Goal: Check status: Check status

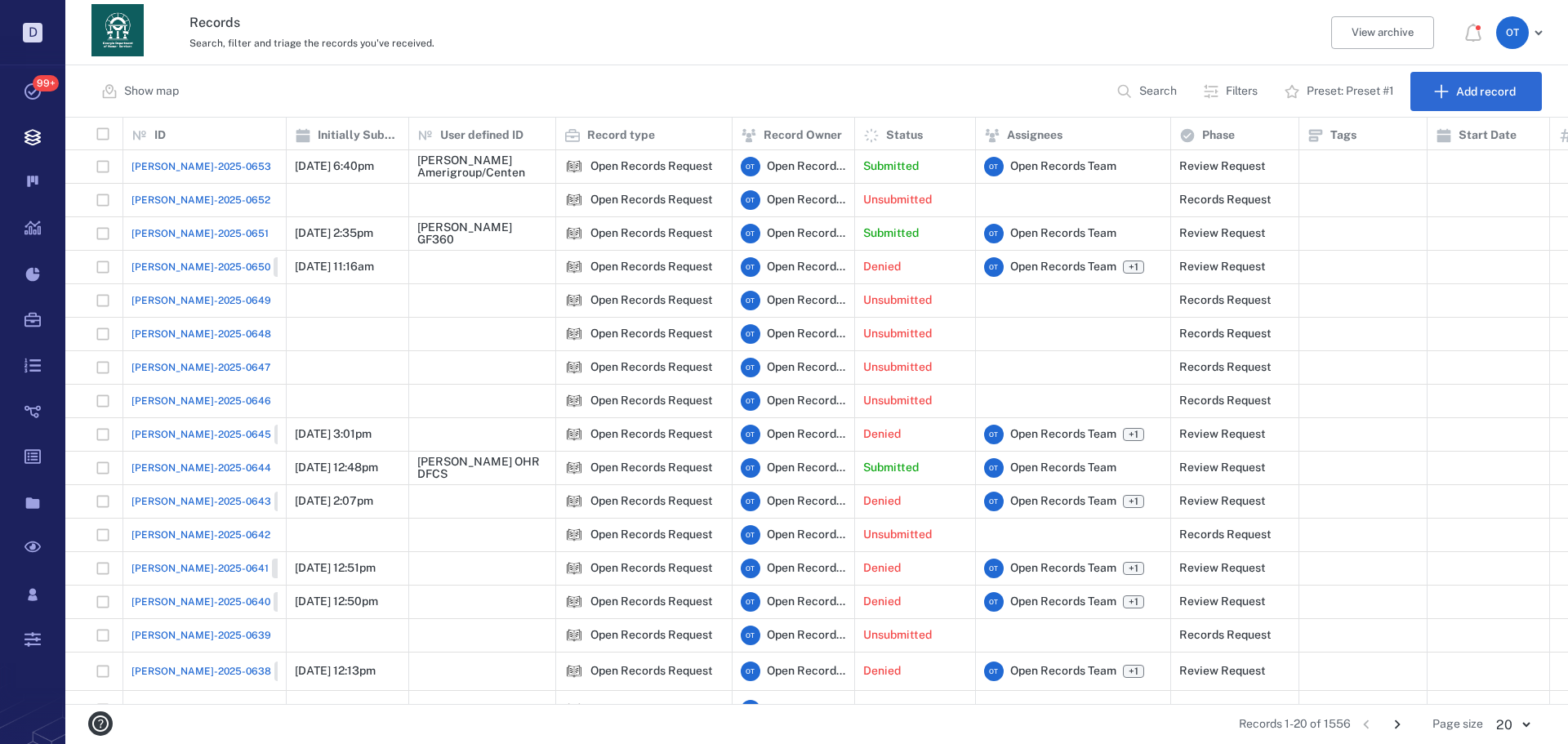
click at [137, 169] on span "[PERSON_NAME]-2025-0653" at bounding box center [201, 166] width 140 height 14
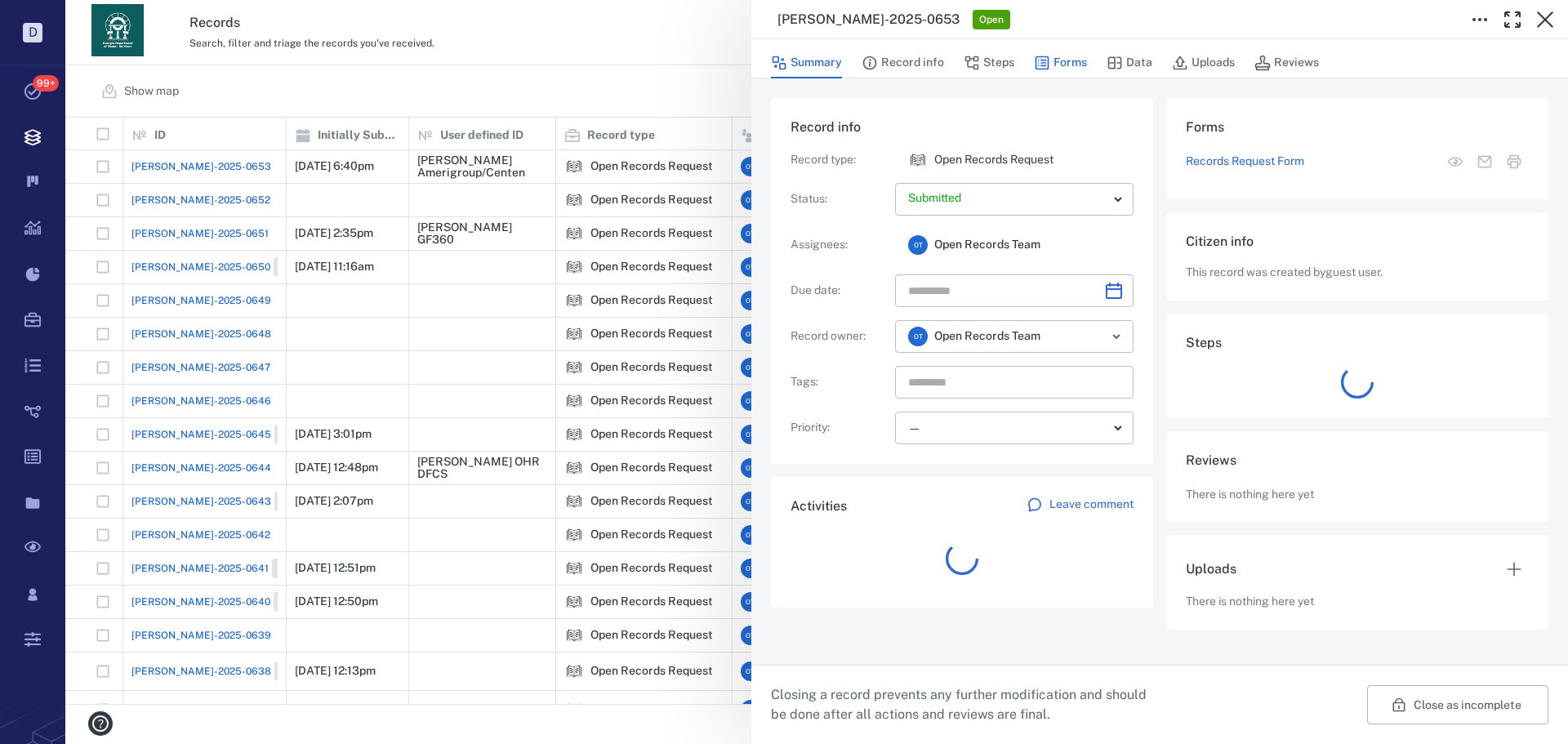
click at [1065, 71] on button "Forms" at bounding box center [1060, 63] width 53 height 31
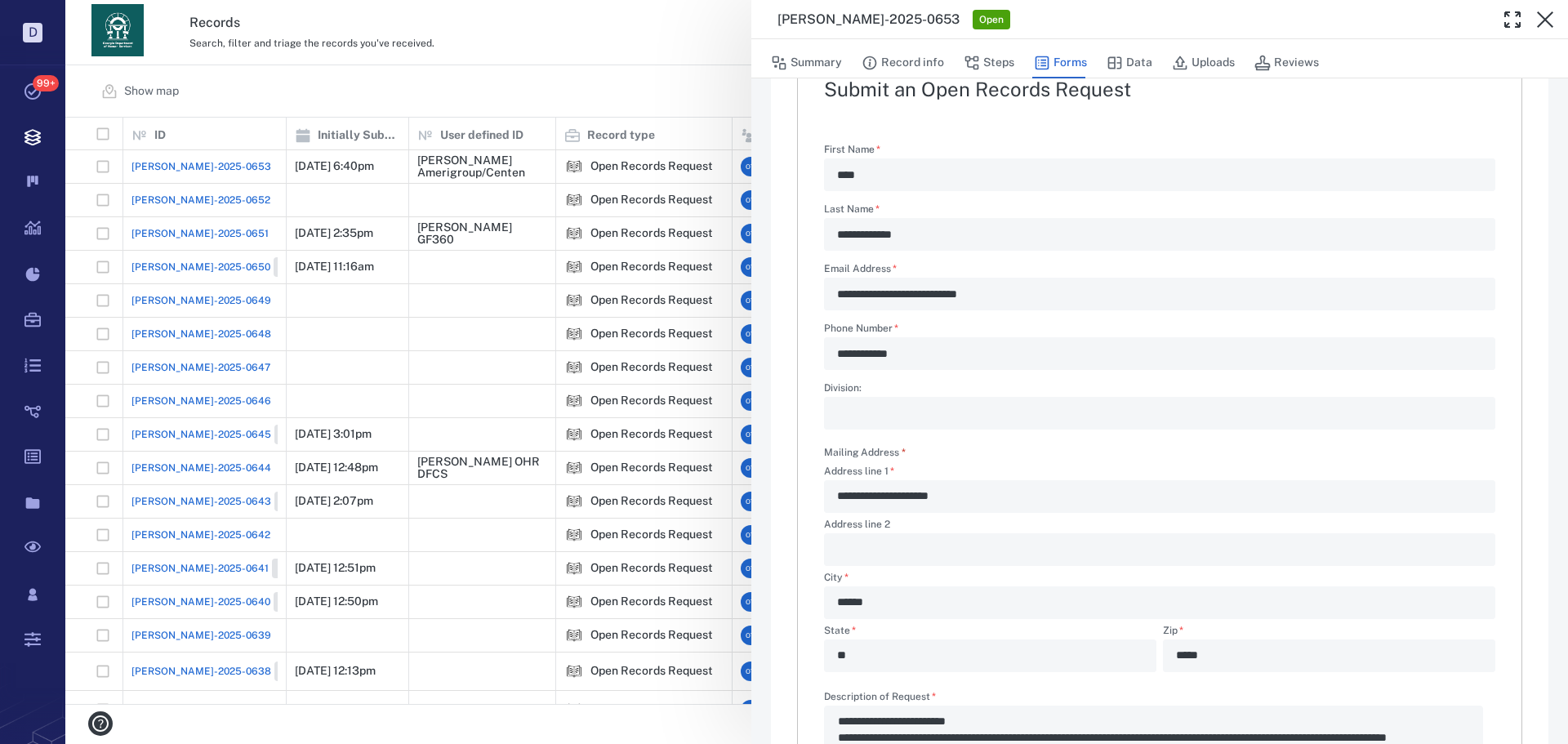
scroll to position [327, 0]
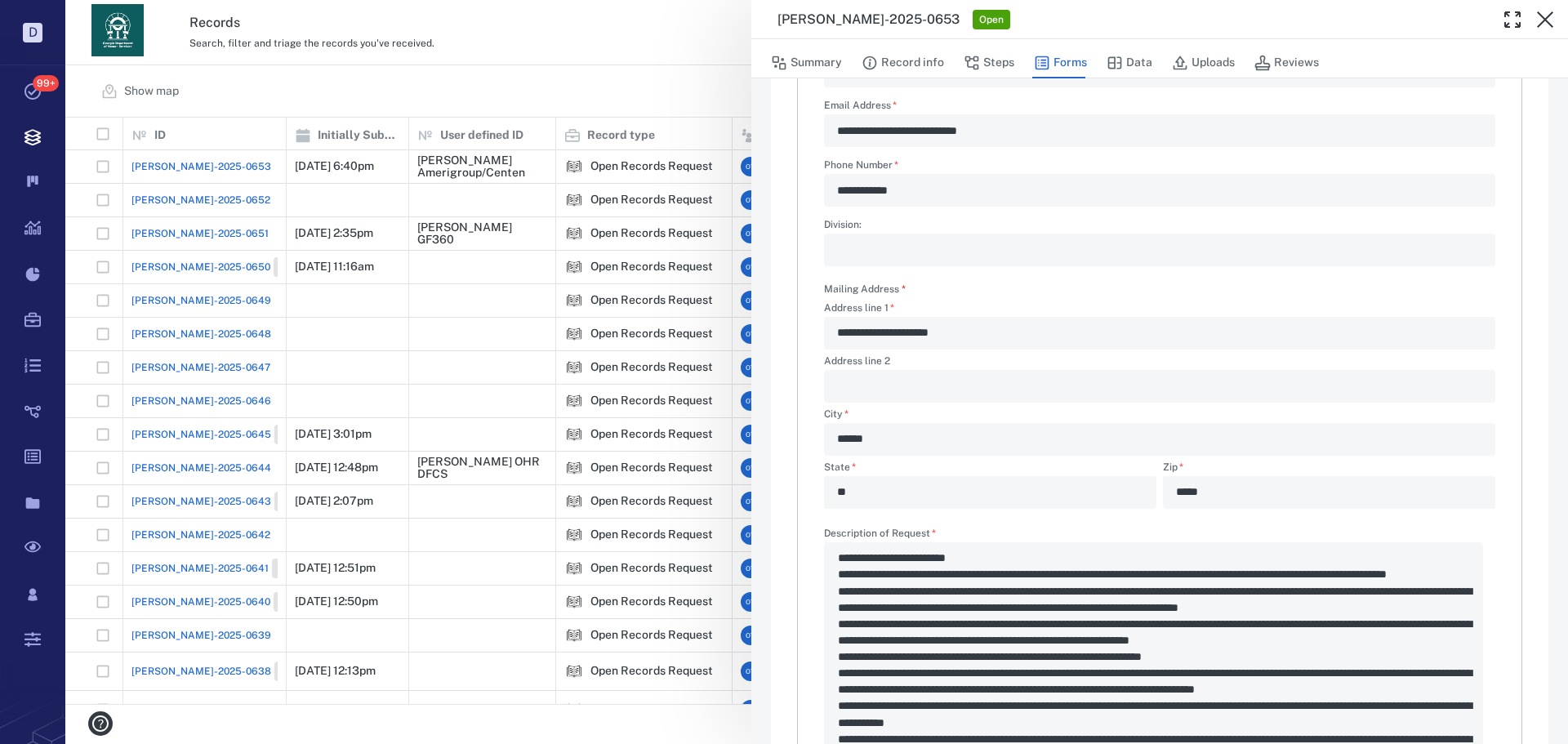
click at [536, 68] on div "**********" at bounding box center [816, 372] width 1502 height 744
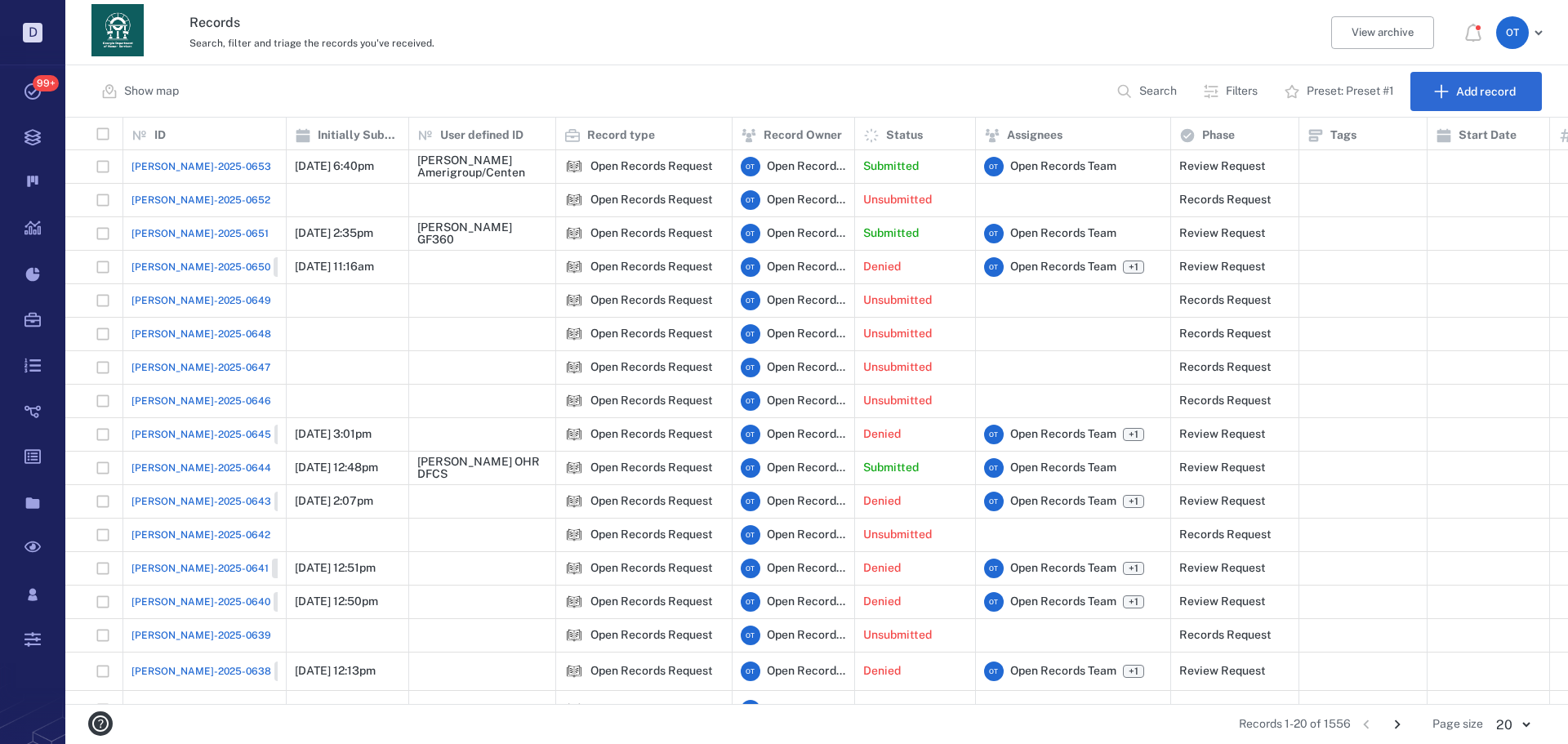
drag, startPoint x: 659, startPoint y: 38, endPoint x: 699, endPoint y: 70, distance: 51.2
click at [660, 38] on div "Search, filter and triage the records you've received." at bounding box center [746, 42] width 1112 height 20
